Goal: Obtain resource: Obtain resource

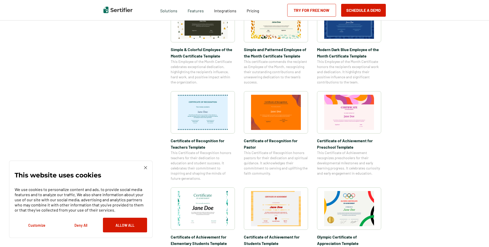
scroll to position [205, 0]
click at [83, 224] on button "Deny All" at bounding box center [81, 224] width 44 height 15
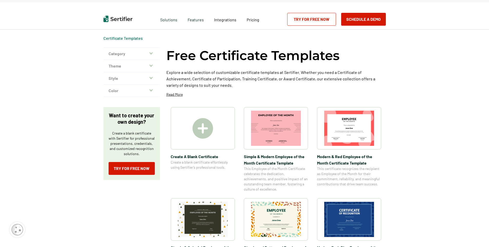
scroll to position [0, 0]
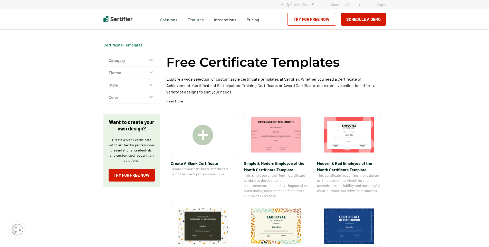
click at [149, 59] on button "Category" at bounding box center [131, 60] width 56 height 12
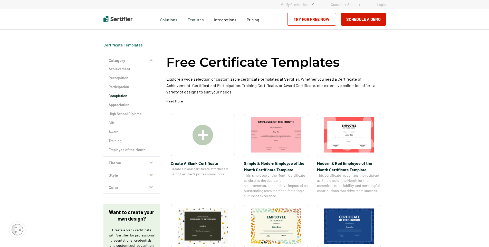
click at [122, 96] on h2 "Completion" at bounding box center [131, 95] width 46 height 5
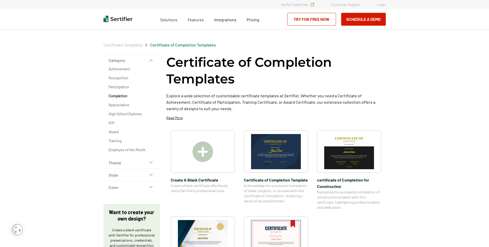
click at [152, 163] on icon "button" at bounding box center [150, 162] width 3 height 2
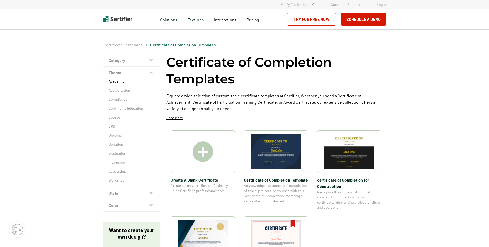
click at [118, 81] on p "Academic" at bounding box center [131, 81] width 46 height 5
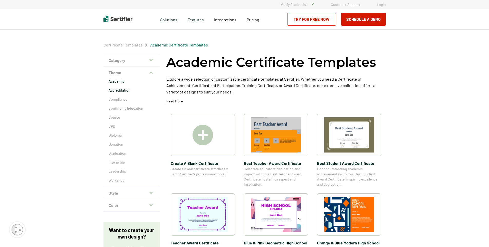
click at [118, 91] on p "Accreditation" at bounding box center [131, 90] width 46 height 5
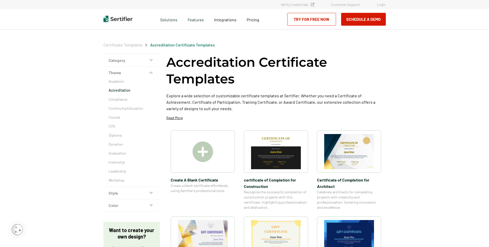
click at [152, 73] on icon "button" at bounding box center [150, 73] width 3 height 4
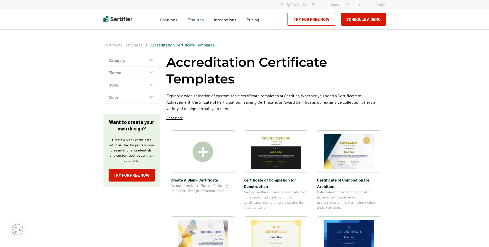
click at [152, 86] on icon "button" at bounding box center [150, 85] width 3 height 4
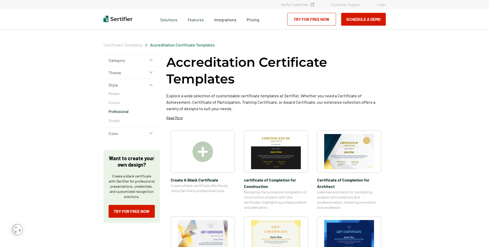
click at [119, 111] on p "Professional" at bounding box center [131, 111] width 46 height 5
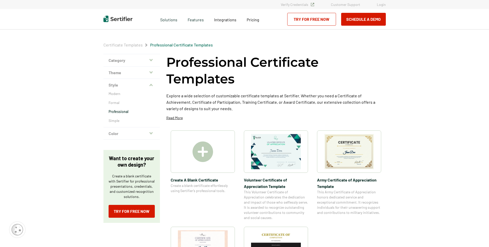
click at [151, 84] on icon "button" at bounding box center [150, 85] width 3 height 4
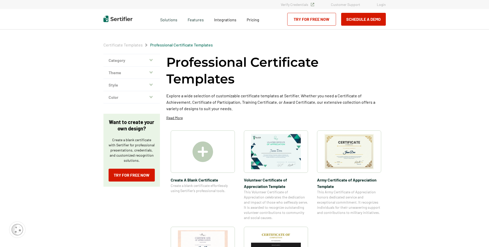
click at [151, 96] on icon "button" at bounding box center [150, 97] width 3 height 2
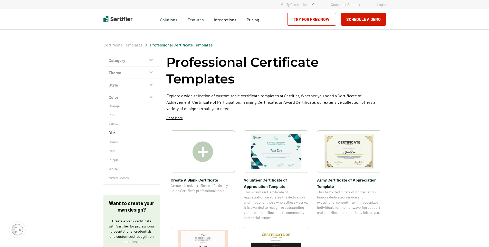
click at [110, 134] on p "Blue" at bounding box center [131, 132] width 46 height 5
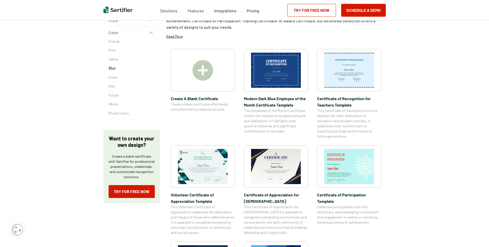
scroll to position [51, 0]
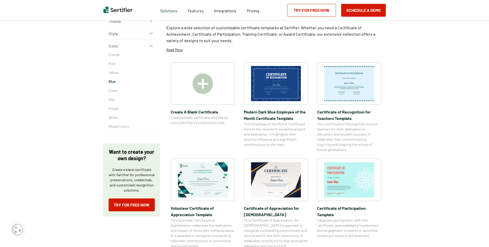
click at [108, 42] on button "Color" at bounding box center [131, 46] width 56 height 12
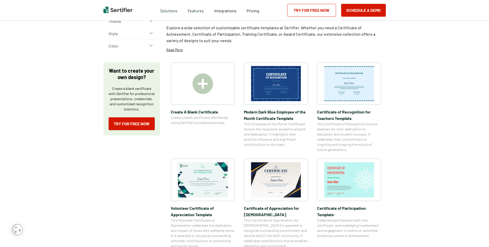
click at [151, 45] on icon "button" at bounding box center [150, 45] width 3 height 2
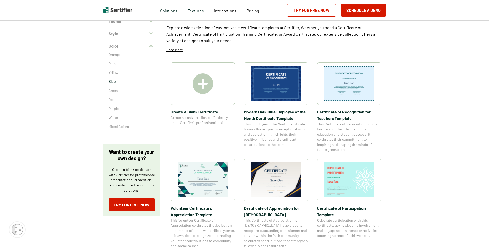
click at [111, 114] on div "Orange Pink Yellow Blue Green Red Purple White Mixed Colors" at bounding box center [131, 92] width 56 height 81
click at [111, 116] on p "White" at bounding box center [131, 117] width 46 height 5
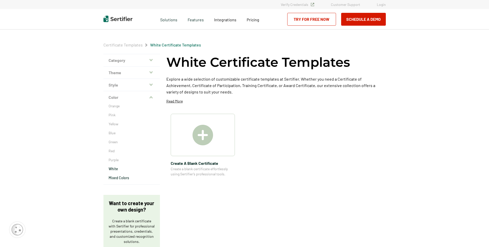
click at [116, 175] on p "Mixed Colors" at bounding box center [131, 177] width 46 height 5
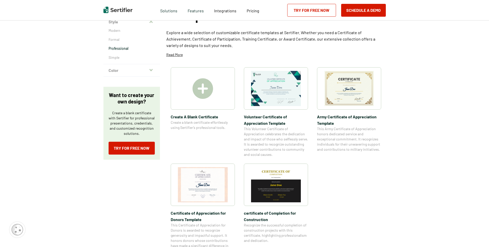
scroll to position [77, 0]
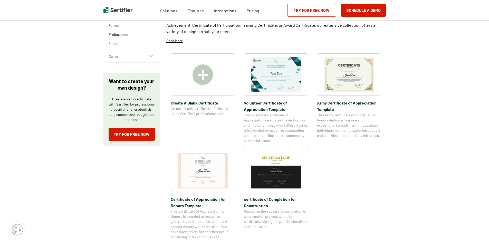
click at [115, 26] on p "Formal" at bounding box center [131, 25] width 46 height 5
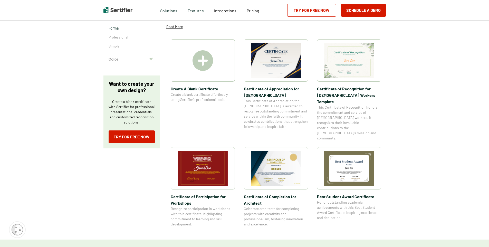
scroll to position [77, 0]
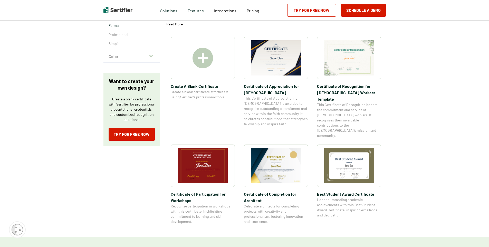
click at [267, 156] on img at bounding box center [276, 165] width 50 height 35
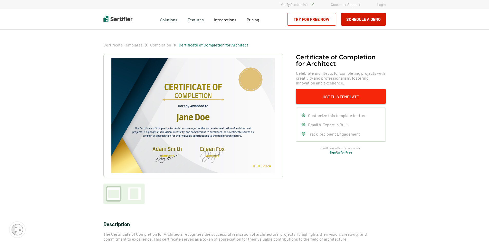
click at [340, 96] on button "Use This Template" at bounding box center [341, 96] width 90 height 15
